Goal: Task Accomplishment & Management: Manage account settings

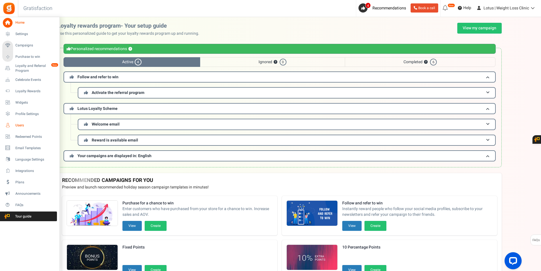
click at [26, 125] on span "Users" at bounding box center [35, 125] width 40 height 5
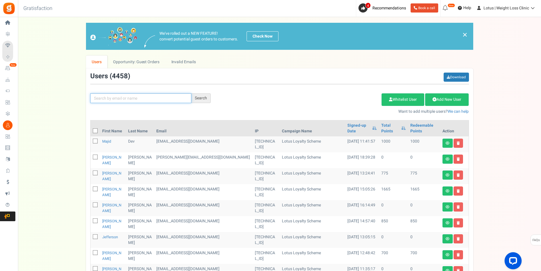
click at [112, 98] on input "text" at bounding box center [140, 98] width 101 height 10
click at [143, 97] on input "text" at bounding box center [140, 98] width 101 height 10
paste input "rranger@nhbc.co.uk"
type input "rranger@nhbc.co.uk"
click at [205, 97] on div "Search" at bounding box center [200, 98] width 19 height 10
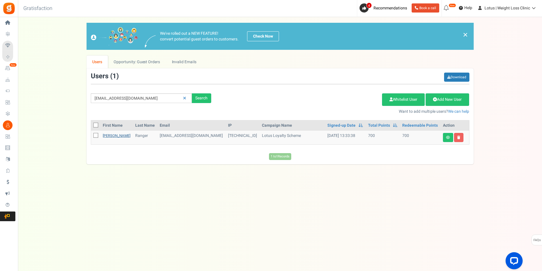
click at [112, 136] on link "[PERSON_NAME]" at bounding box center [117, 135] width 28 height 5
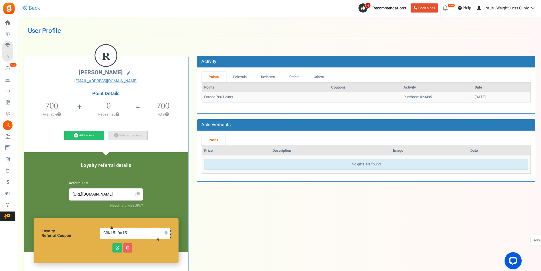
scroll to position [1, 0]
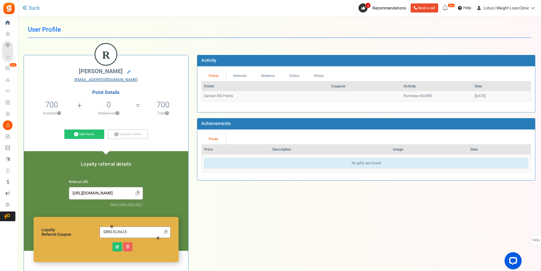
click at [118, 80] on link "Rranger@nhbc.co.uk" at bounding box center [106, 80] width 156 height 6
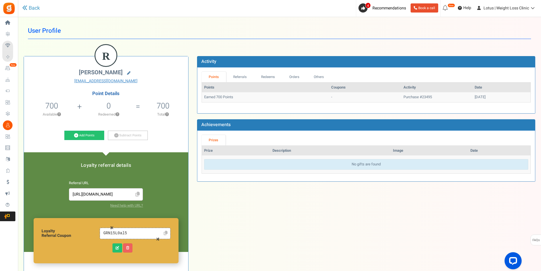
click at [128, 72] on icon at bounding box center [128, 72] width 3 height 3
type input "[PERSON_NAME]"
type input "Ranger"
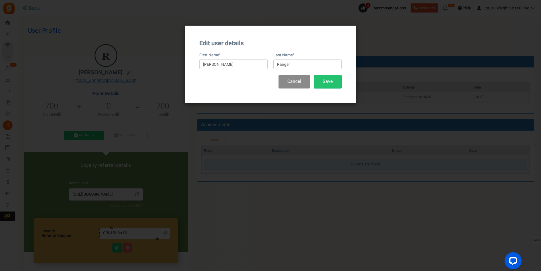
click at [292, 80] on button "Cancel" at bounding box center [294, 81] width 32 height 13
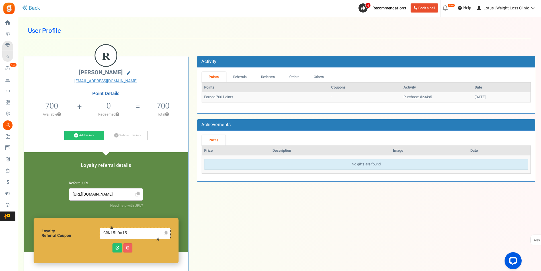
click at [127, 71] on icon at bounding box center [128, 72] width 3 height 3
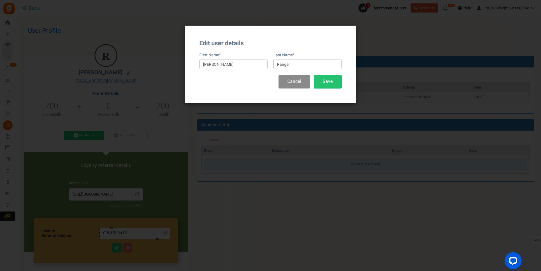
click at [301, 81] on button "Cancel" at bounding box center [294, 81] width 32 height 13
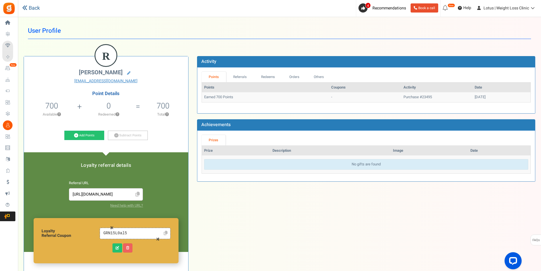
click at [29, 9] on link "Back" at bounding box center [31, 8] width 18 height 7
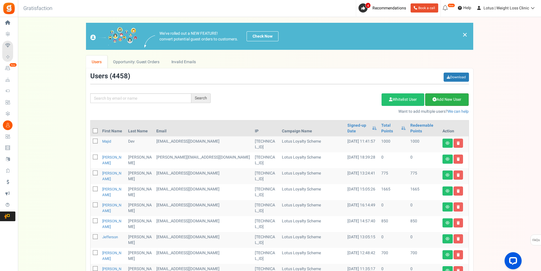
click at [458, 100] on link "Add New User" at bounding box center [447, 99] width 44 height 13
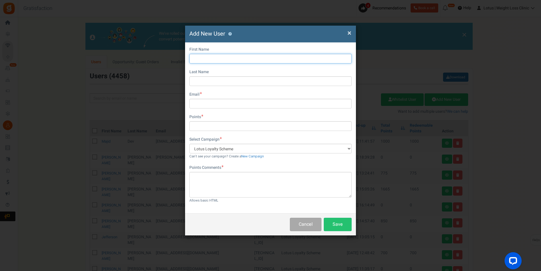
click at [196, 59] on input "text" at bounding box center [270, 59] width 162 height 10
paste input "[PERSON_NAME]"
type input "[PERSON_NAME]"
click at [66, 93] on div "× Close Add New User ? First Name Rebecca Last Name Email Do you want to give W…" at bounding box center [270, 135] width 541 height 271
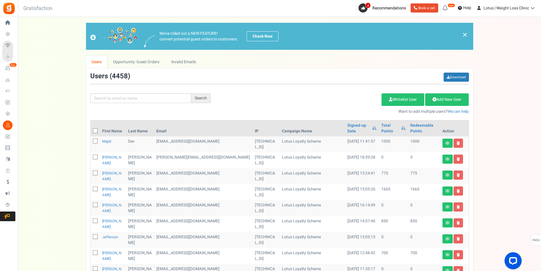
click at [503, 51] on div "We've rolled out a NEW FEATURE! convert potential guest orders to customers. Ch…" at bounding box center [280, 249] width 512 height 452
click at [453, 101] on link "Add New User" at bounding box center [447, 99] width 44 height 13
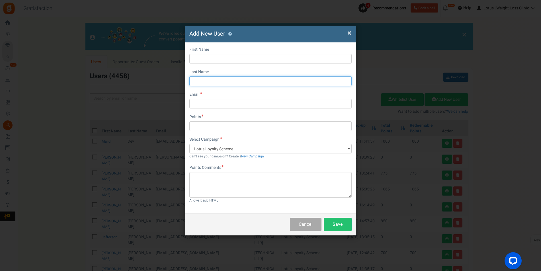
click at [212, 82] on input "text" at bounding box center [270, 81] width 162 height 10
paste input "Ranger"
type input "Ranger"
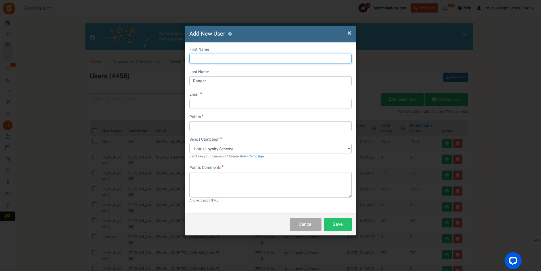
click at [208, 58] on input "text" at bounding box center [270, 59] width 162 height 10
type input "[PERSON_NAME]"
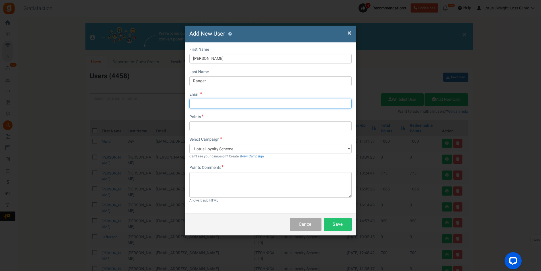
click at [209, 102] on input "text" at bounding box center [270, 104] width 162 height 10
paste input "rranger@nhbc.co.uk"
type input "rranger@nhbc.co.uk"
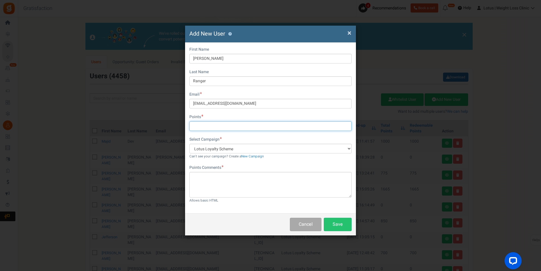
click at [207, 124] on input "text" at bounding box center [270, 126] width 162 height 10
type input "700"
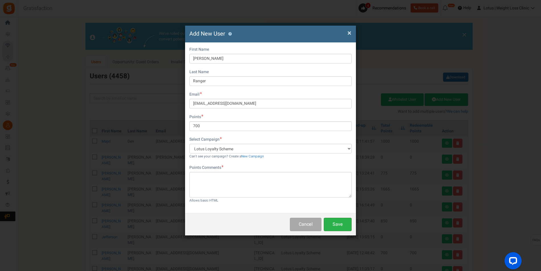
click at [337, 222] on button "Save" at bounding box center [338, 224] width 28 height 13
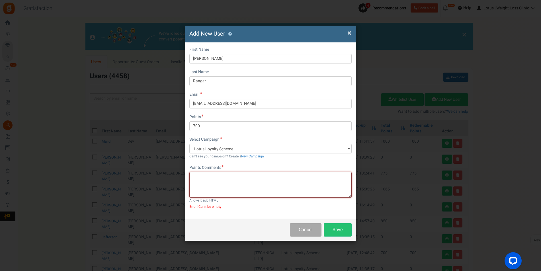
scroll to position [1, 0]
type textarea "700 added"
click at [341, 231] on button "Save" at bounding box center [338, 229] width 28 height 13
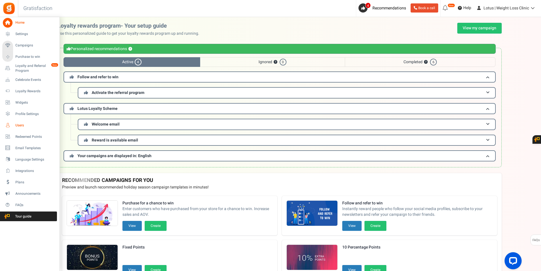
click at [20, 123] on span "Users" at bounding box center [35, 125] width 40 height 5
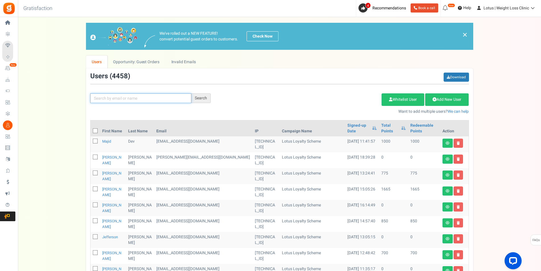
click at [149, 99] on input "text" at bounding box center [140, 98] width 101 height 10
paste input "[EMAIL_ADDRESS][DOMAIN_NAME]"
type input "[EMAIL_ADDRESS][DOMAIN_NAME]"
click at [202, 98] on div "Search" at bounding box center [200, 98] width 19 height 10
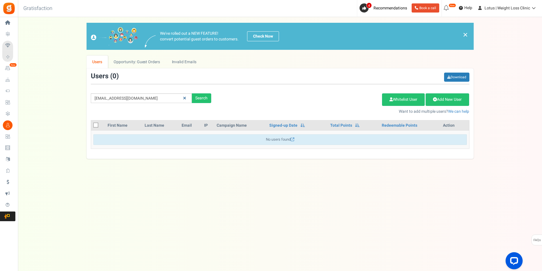
click at [185, 99] on icon at bounding box center [184, 98] width 3 height 4
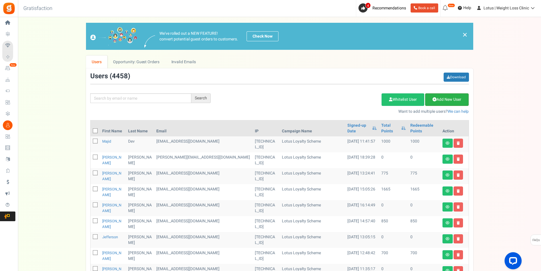
click at [446, 99] on link "Add New User" at bounding box center [447, 99] width 44 height 13
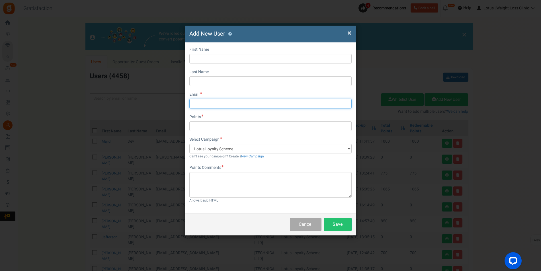
click at [205, 105] on input "text" at bounding box center [270, 104] width 162 height 10
paste input "[EMAIL_ADDRESS][DOMAIN_NAME]"
type input "[EMAIL_ADDRESS][DOMAIN_NAME]"
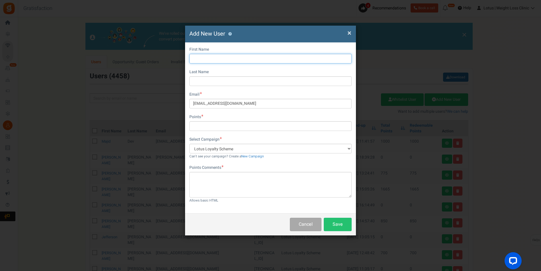
click at [196, 61] on input "text" at bounding box center [270, 59] width 162 height 10
type input "[PERSON_NAME]"
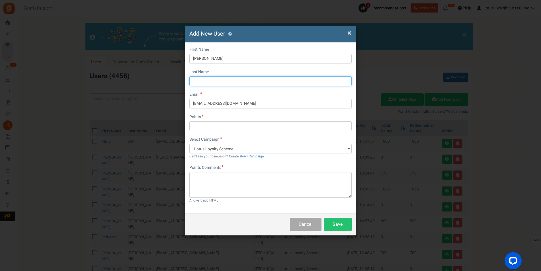
click at [209, 82] on input "text" at bounding box center [270, 81] width 162 height 10
type input "Ranger"
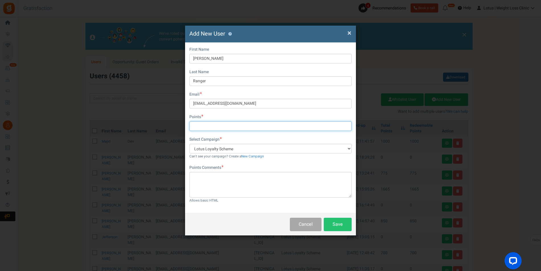
click at [218, 127] on input "text" at bounding box center [270, 126] width 162 height 10
type input "700"
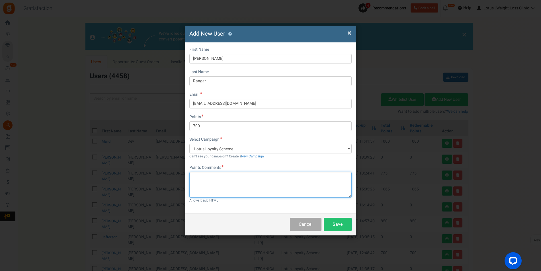
click at [215, 180] on textarea at bounding box center [270, 185] width 162 height 26
type textarea "700"
click at [336, 225] on button "Save" at bounding box center [338, 224] width 28 height 13
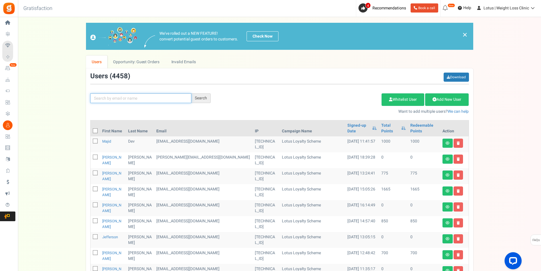
click at [144, 99] on input "text" at bounding box center [140, 98] width 101 height 10
paste input "[EMAIL_ADDRESS][DOMAIN_NAME]"
type input "[EMAIL_ADDRESS][DOMAIN_NAME]"
click at [199, 97] on div "Search" at bounding box center [200, 98] width 19 height 10
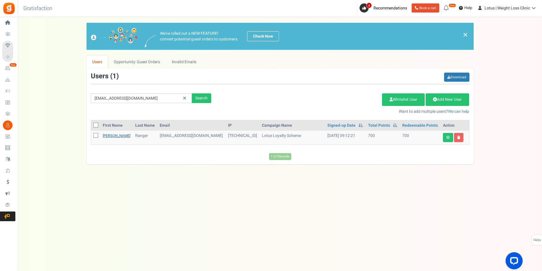
click at [108, 137] on link "[PERSON_NAME]" at bounding box center [117, 135] width 28 height 5
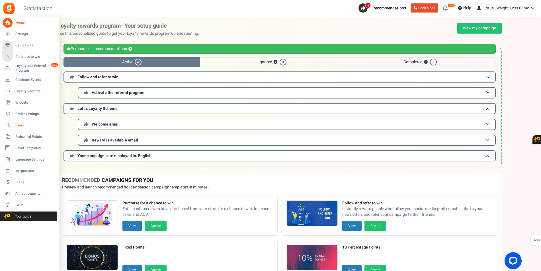
click at [23, 125] on span "Users" at bounding box center [35, 125] width 40 height 5
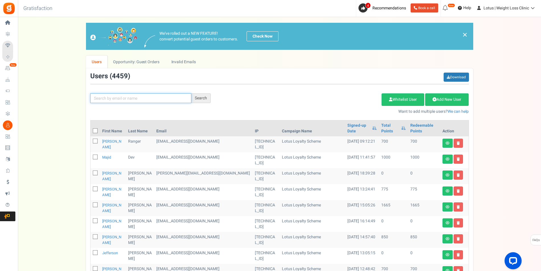
click at [156, 102] on input "text" at bounding box center [140, 98] width 101 height 10
paste input "rranger@nhbc.co.uk"
type input "rranger@nhbc.co.uk"
click at [201, 99] on div "Search" at bounding box center [200, 98] width 19 height 10
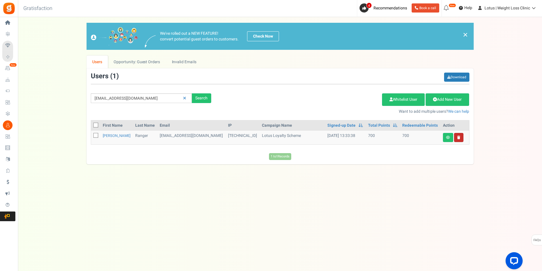
click at [459, 134] on link at bounding box center [458, 137] width 9 height 9
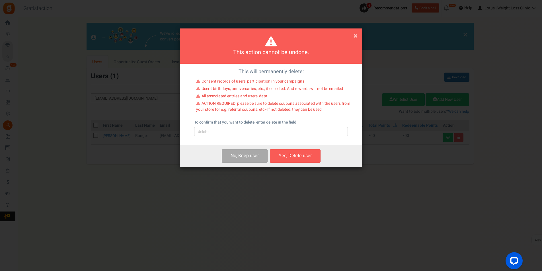
click at [354, 36] on span "×" at bounding box center [356, 35] width 4 height 11
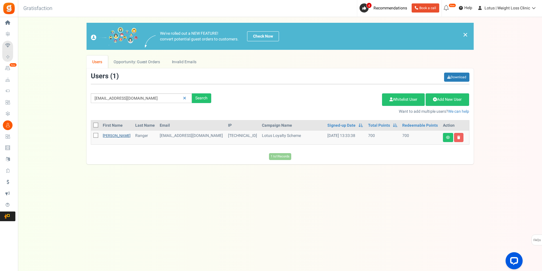
click at [112, 137] on link "[PERSON_NAME]" at bounding box center [117, 135] width 28 height 5
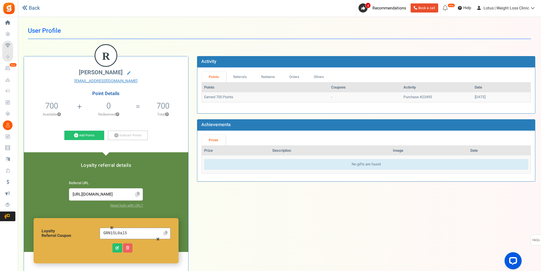
click at [36, 11] on link "Back" at bounding box center [31, 8] width 18 height 7
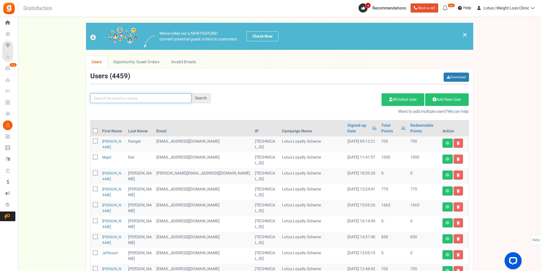
click at [137, 100] on input "text" at bounding box center [140, 98] width 101 height 10
paste input "rranger@nhbc.co.uk"
type input "rranger@nhbc.co.uk"
click at [207, 100] on div "Search" at bounding box center [200, 98] width 19 height 10
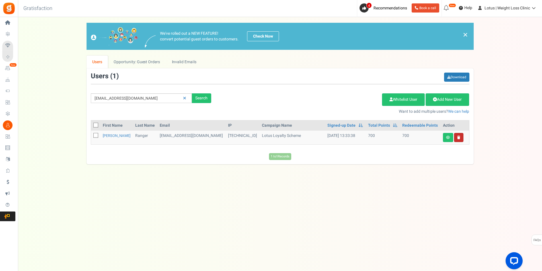
click at [461, 137] on link at bounding box center [458, 137] width 9 height 9
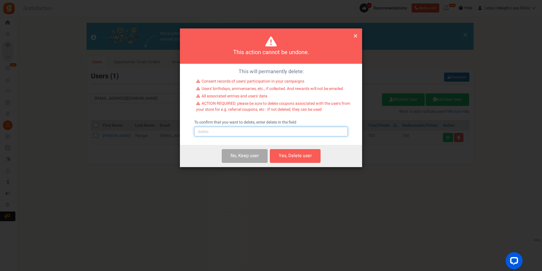
click at [226, 131] on input "text" at bounding box center [271, 132] width 154 height 10
type input "delete"
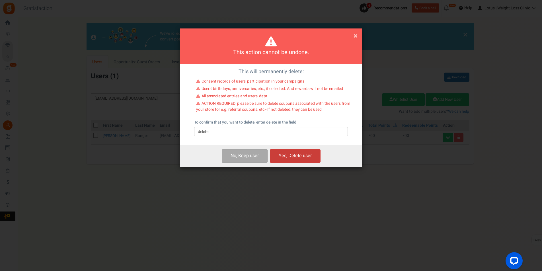
click at [299, 154] on button "Yes, Delete user" at bounding box center [295, 155] width 51 height 13
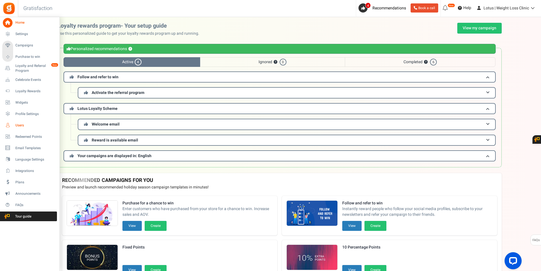
click at [20, 126] on span "Users" at bounding box center [35, 125] width 40 height 5
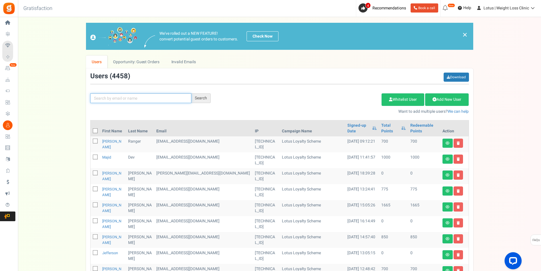
click at [154, 100] on input "text" at bounding box center [140, 98] width 101 height 10
paste input "[EMAIL_ADDRESS][DOMAIN_NAME]"
type input "[EMAIL_ADDRESS][DOMAIN_NAME]"
click at [205, 100] on div "Search" at bounding box center [200, 98] width 19 height 10
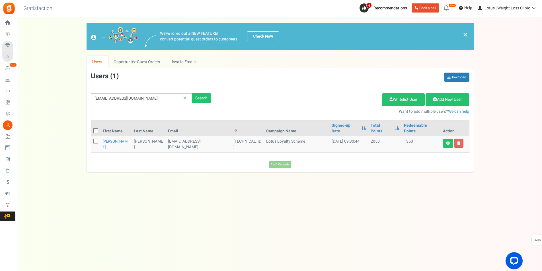
click at [182, 137] on td "[EMAIL_ADDRESS][DOMAIN_NAME]" at bounding box center [198, 144] width 65 height 16
click at [182, 136] on td "[EMAIL_ADDRESS][DOMAIN_NAME]" at bounding box center [198, 144] width 65 height 16
click at [111, 139] on link "[PERSON_NAME]" at bounding box center [115, 144] width 25 height 11
